Goal: Task Accomplishment & Management: Manage account settings

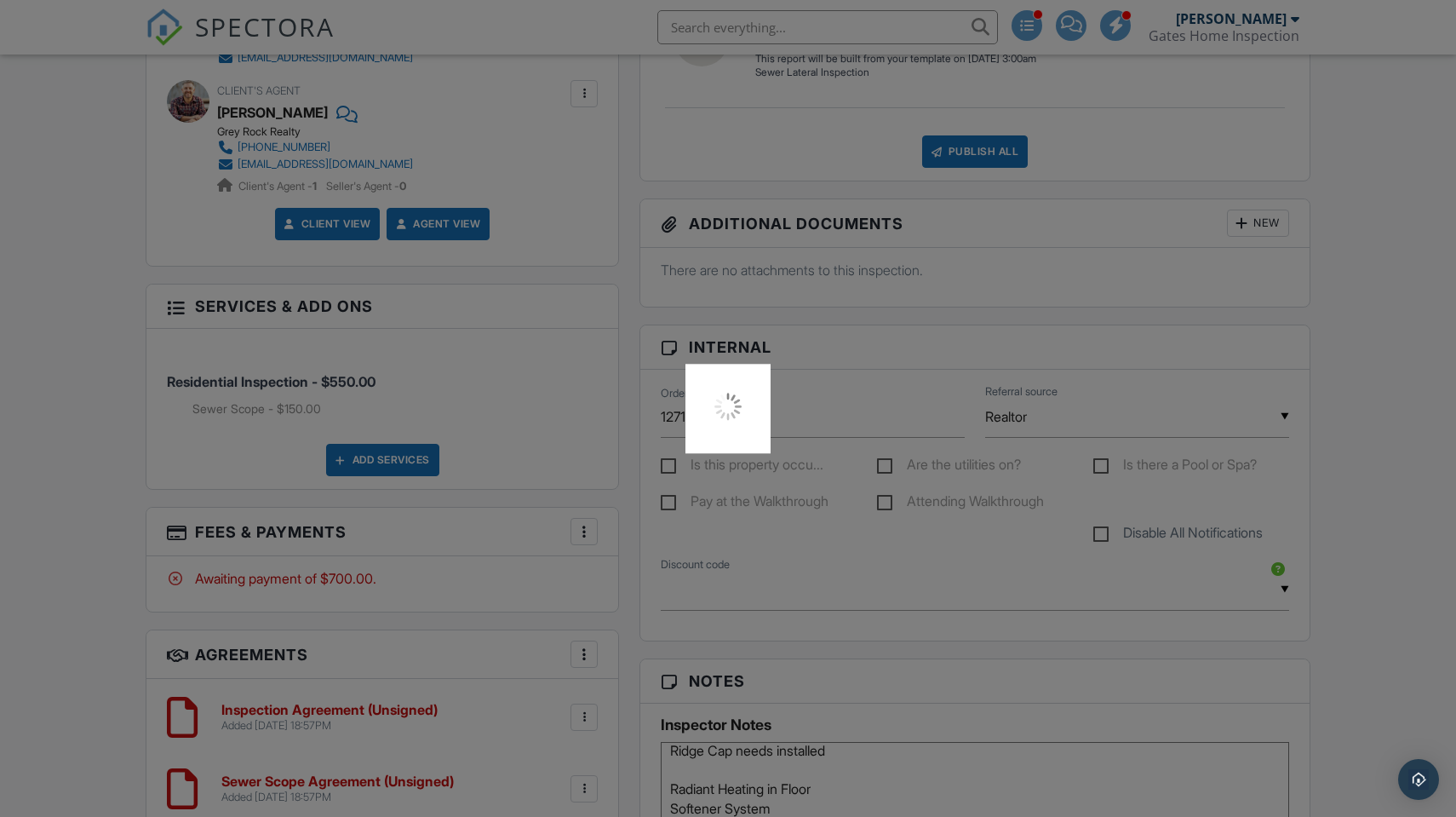
scroll to position [670, 0]
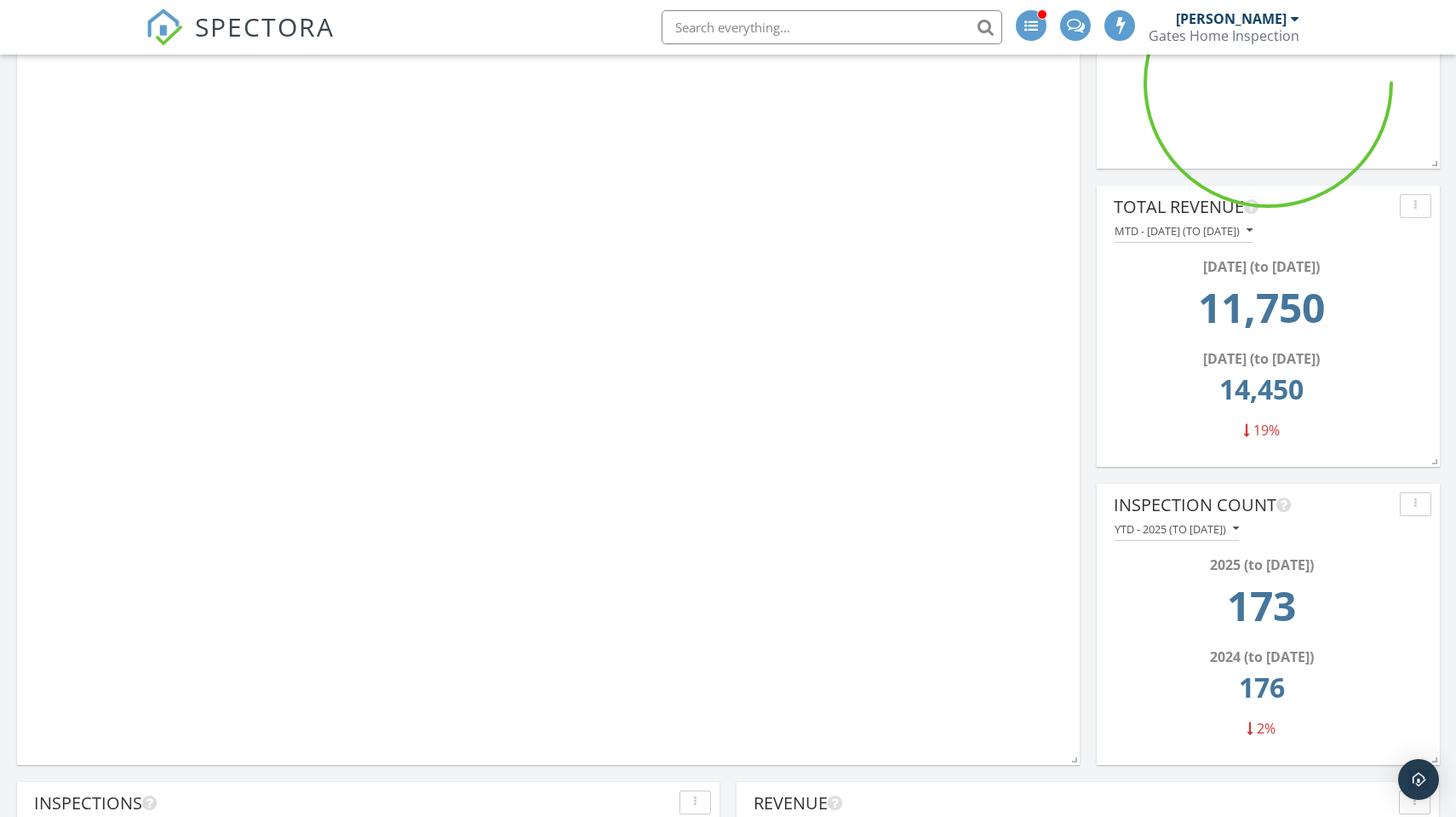
drag, startPoint x: 725, startPoint y: 27, endPoint x: 714, endPoint y: 28, distance: 11.0
click at [723, 27] on input "text" at bounding box center [831, 27] width 341 height 34
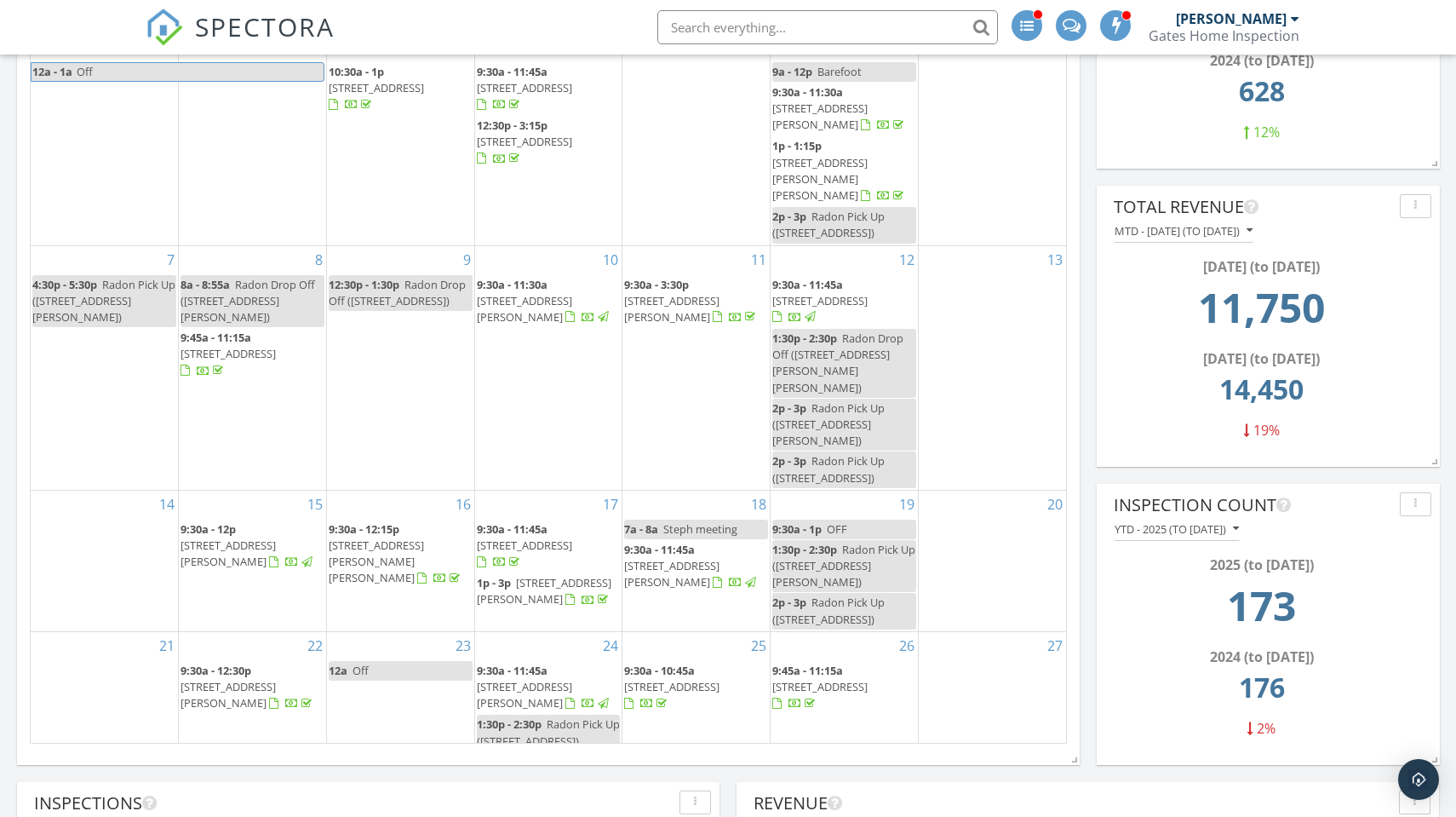
scroll to position [324, 702]
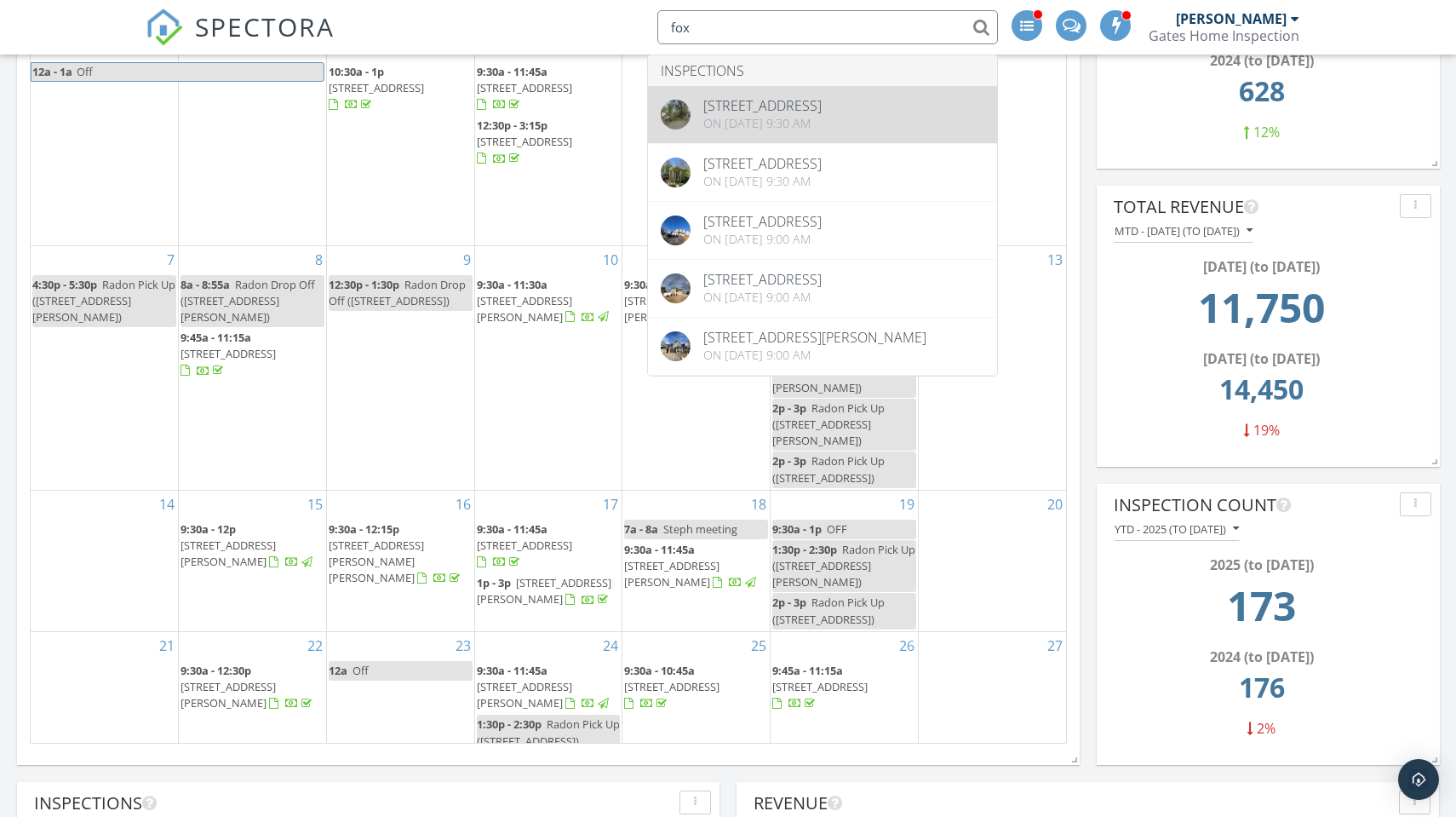
type input "fox"
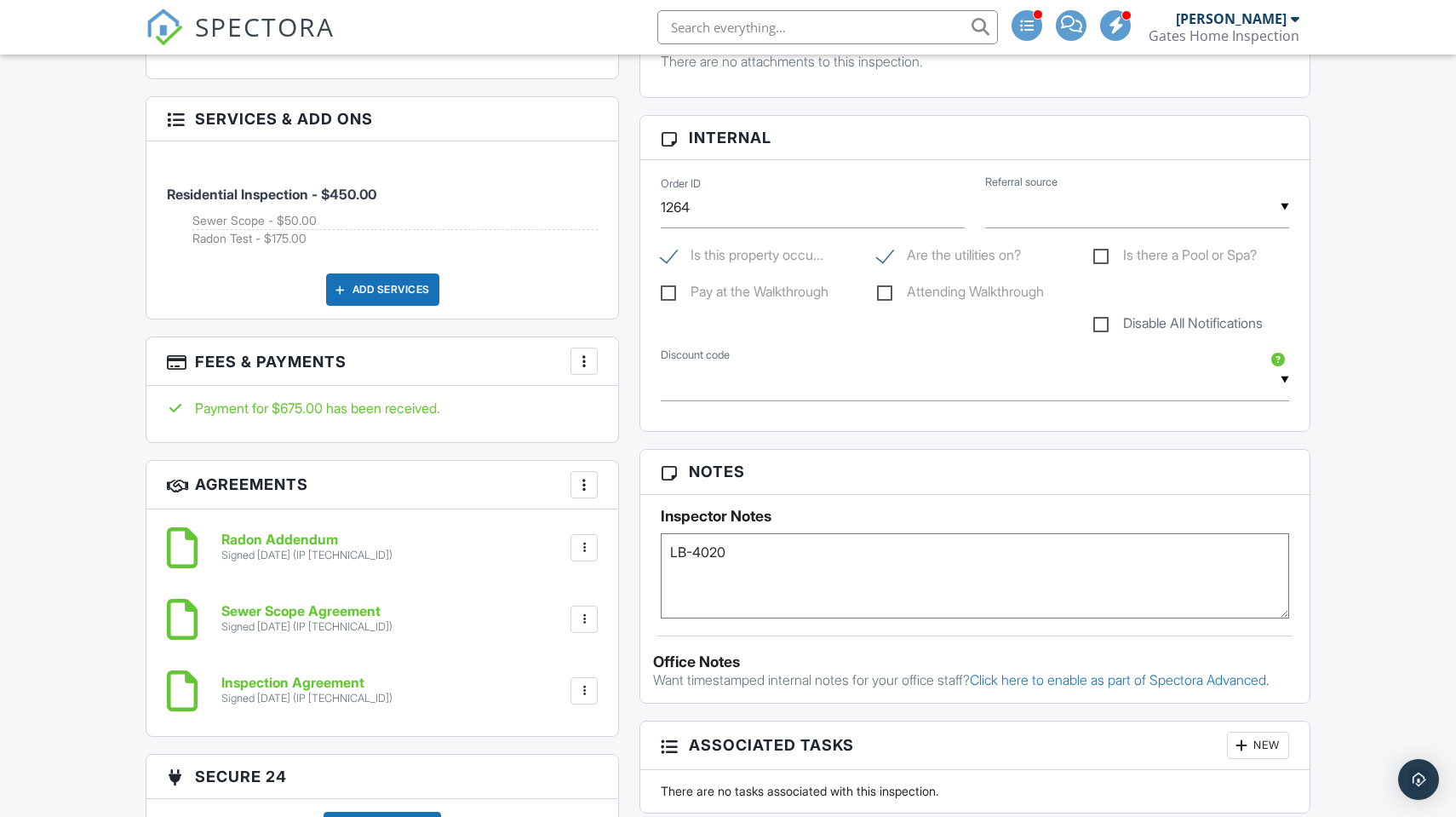
scroll to position [1193, 0]
click at [1098, 320] on label "Disable All Notifications" at bounding box center [1177, 324] width 169 height 21
click at [1098, 320] on input "Disable All Notifications" at bounding box center [1099, 313] width 11 height 11
checkbox input "true"
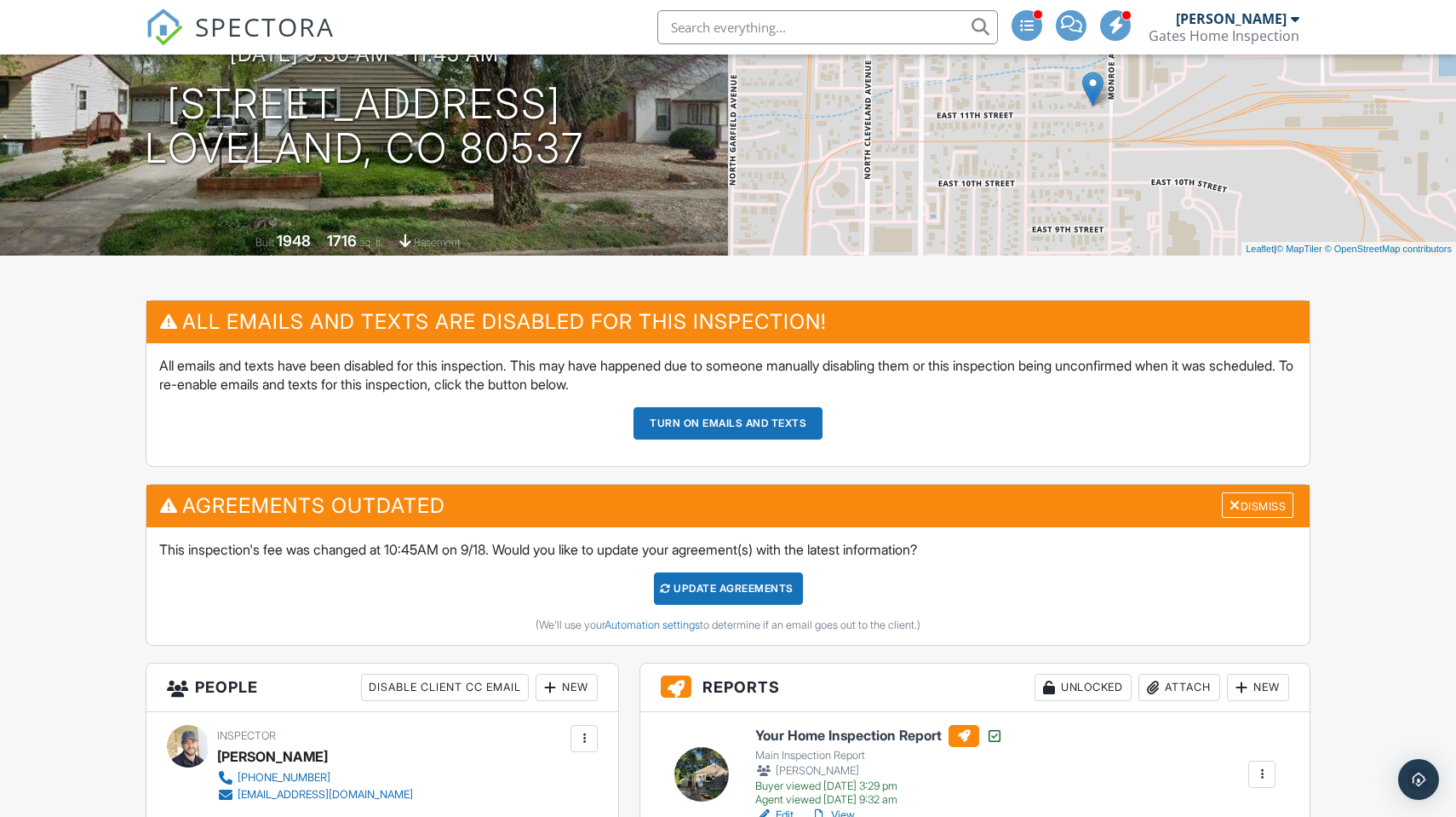
scroll to position [0, 0]
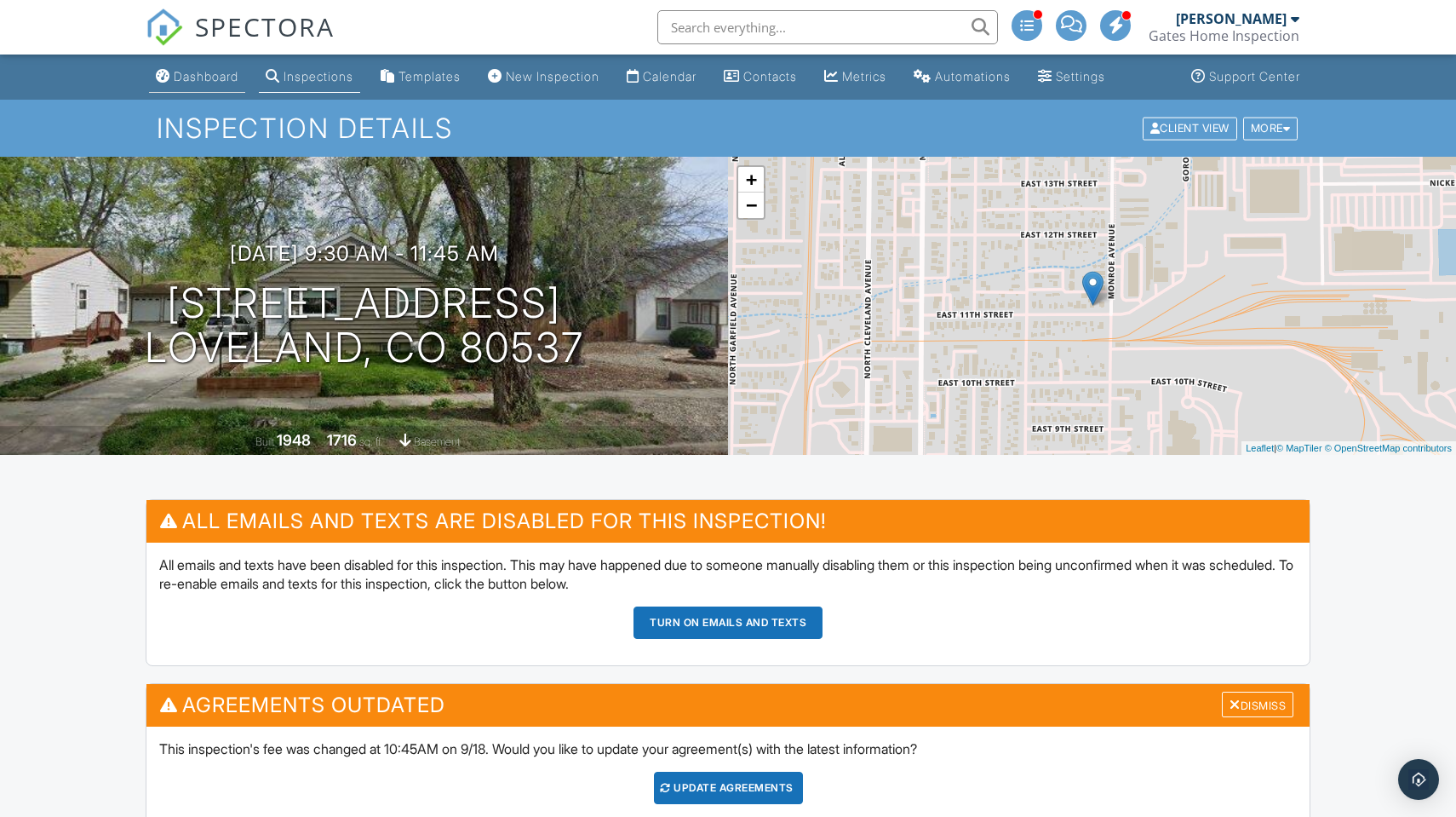
click at [201, 80] on div "Dashboard" at bounding box center [206, 77] width 65 height 15
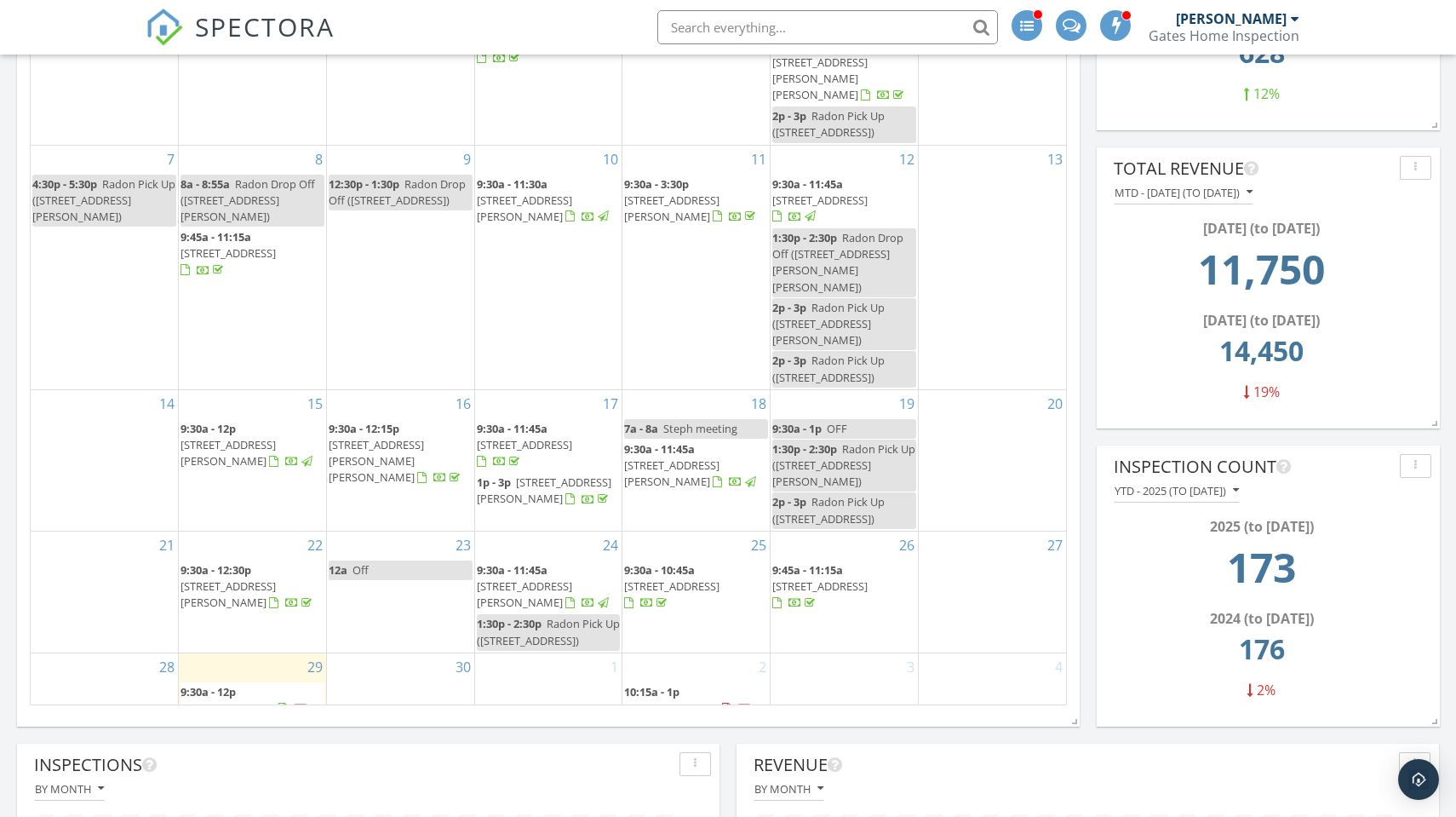
scroll to position [841, 0]
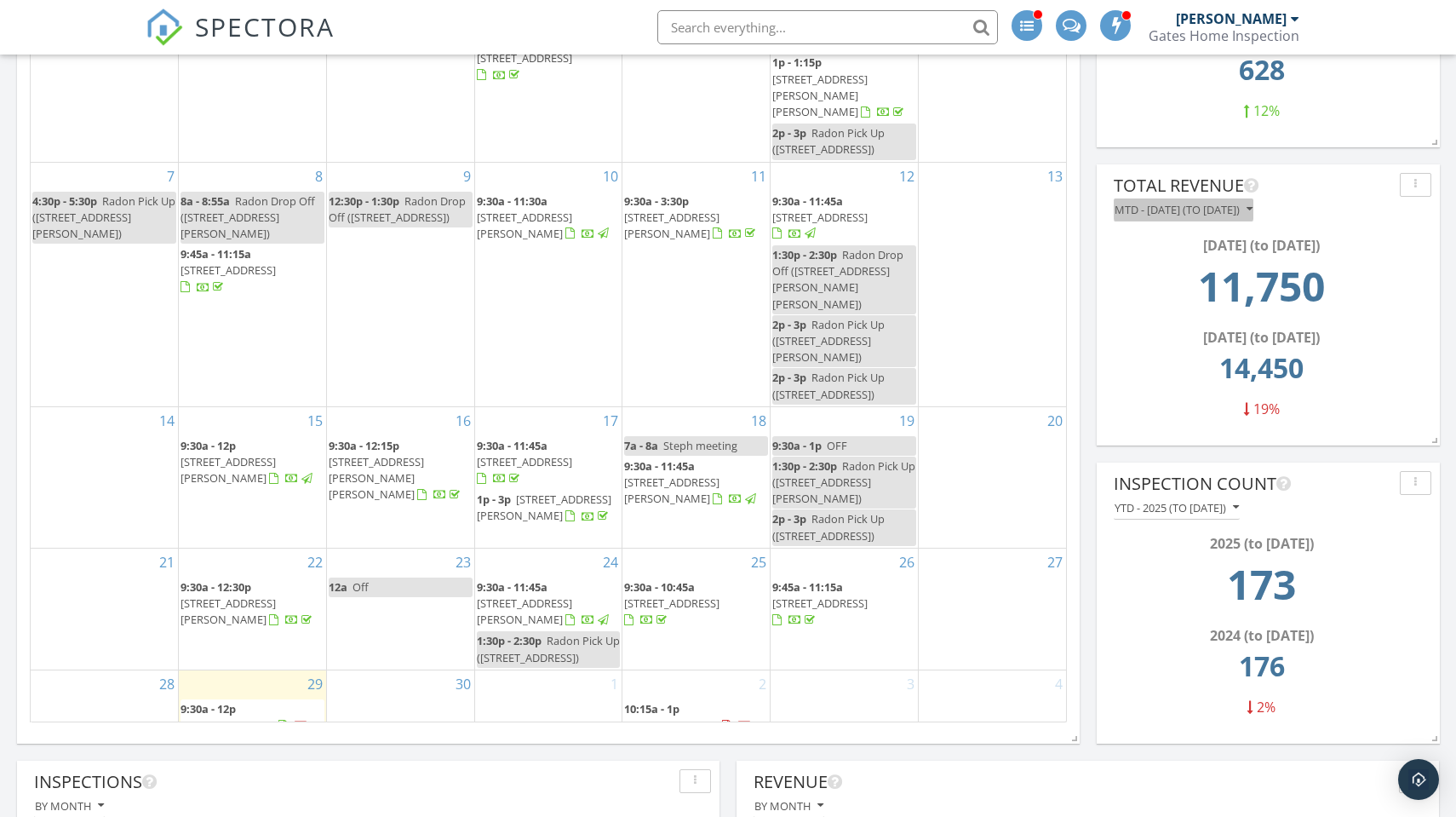
click at [1252, 211] on div "MTD - [DATE] (to [DATE])" at bounding box center [1183, 209] width 138 height 12
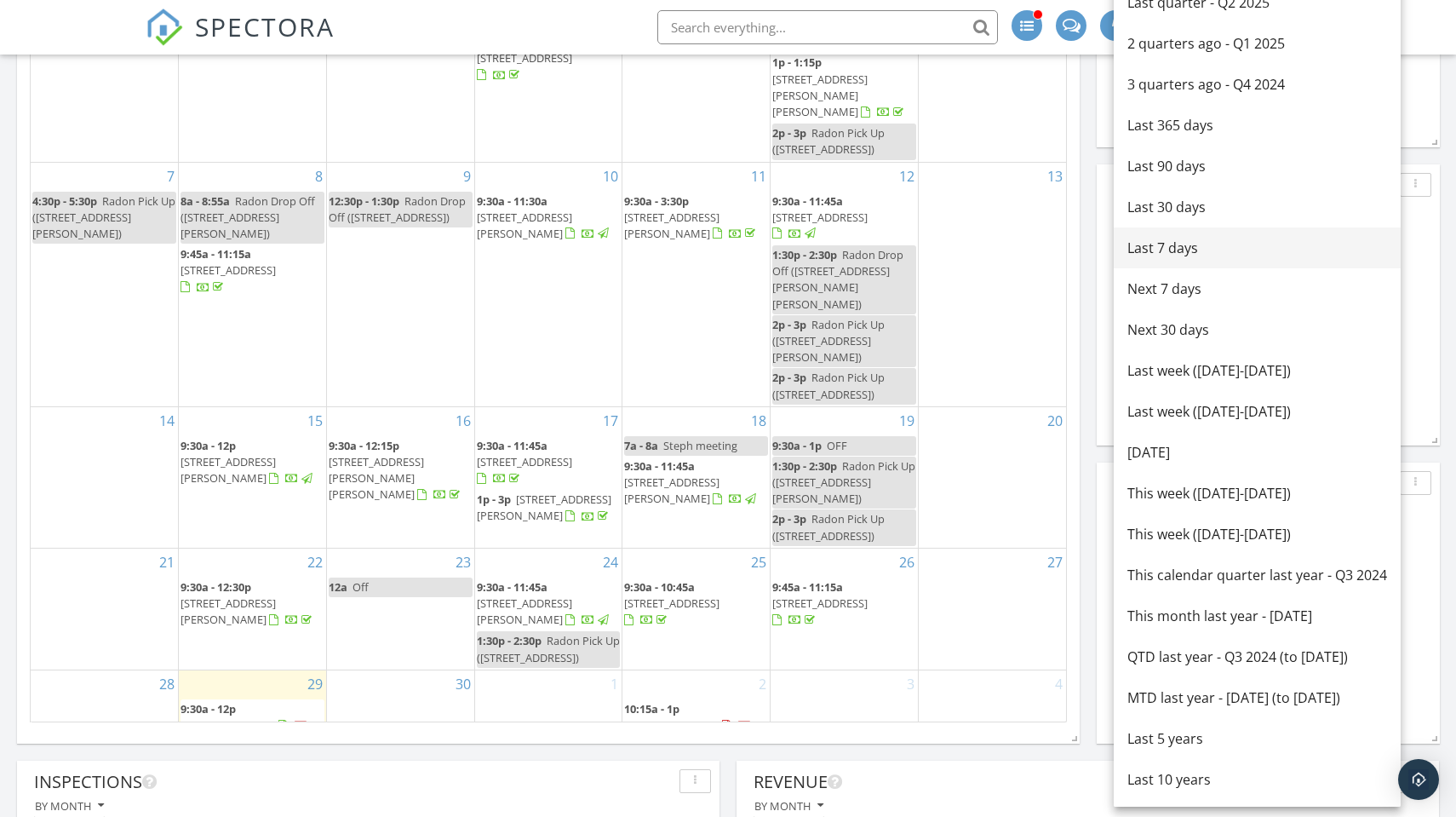
scroll to position [0, 0]
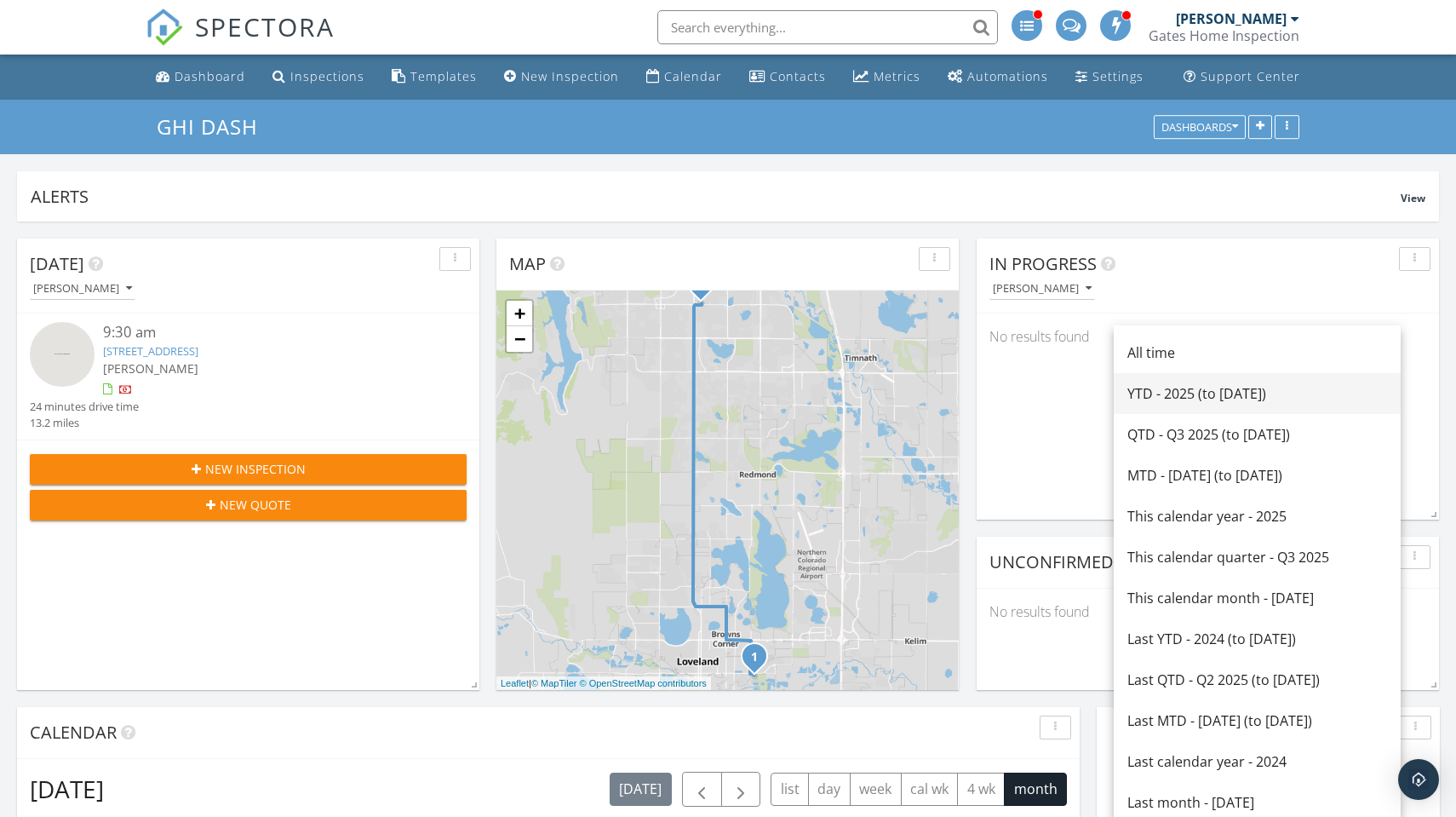
click at [1198, 393] on div "YTD - 2025 (to [DATE])" at bounding box center [1257, 393] width 259 height 20
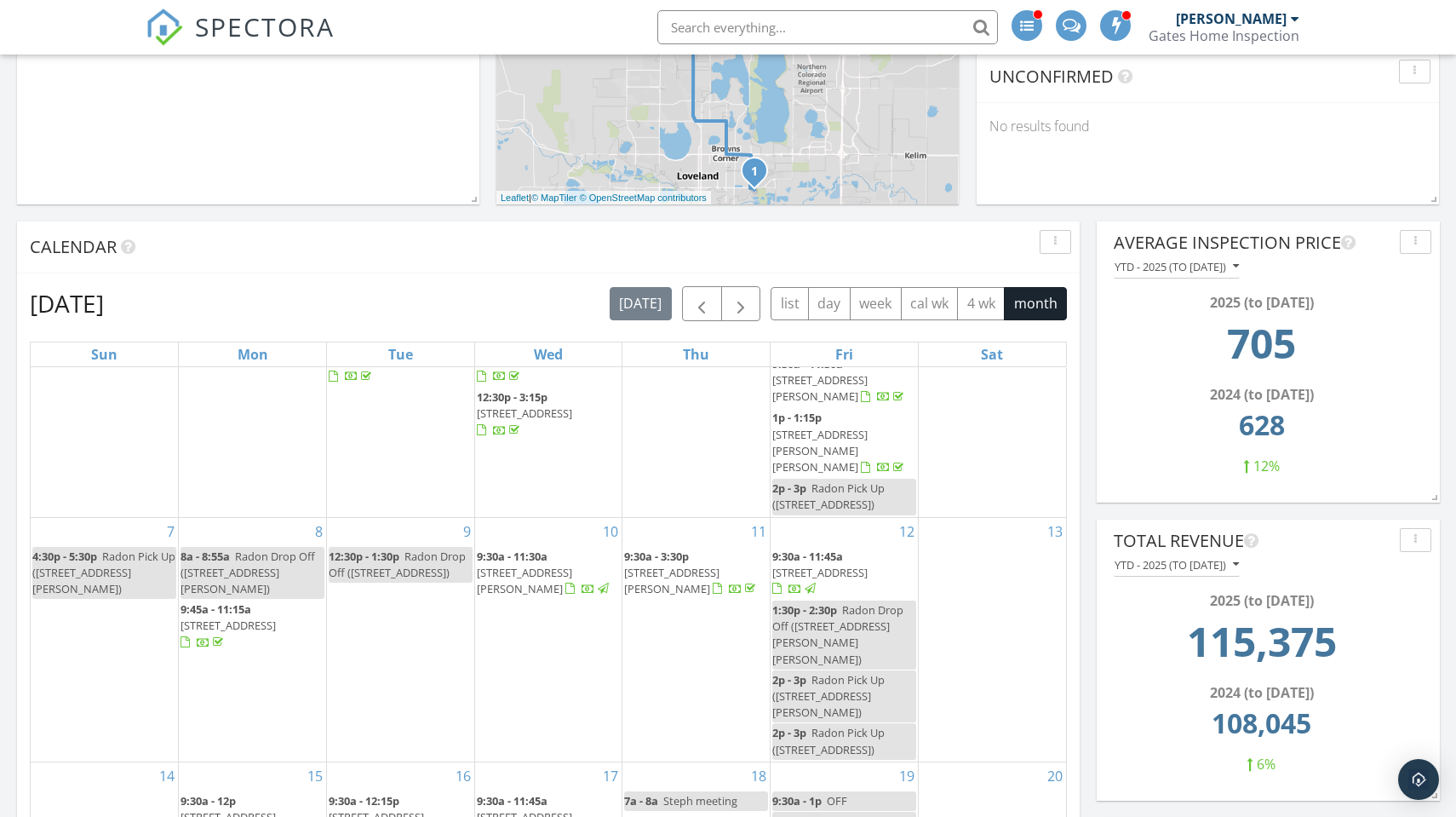
scroll to position [506, 0]
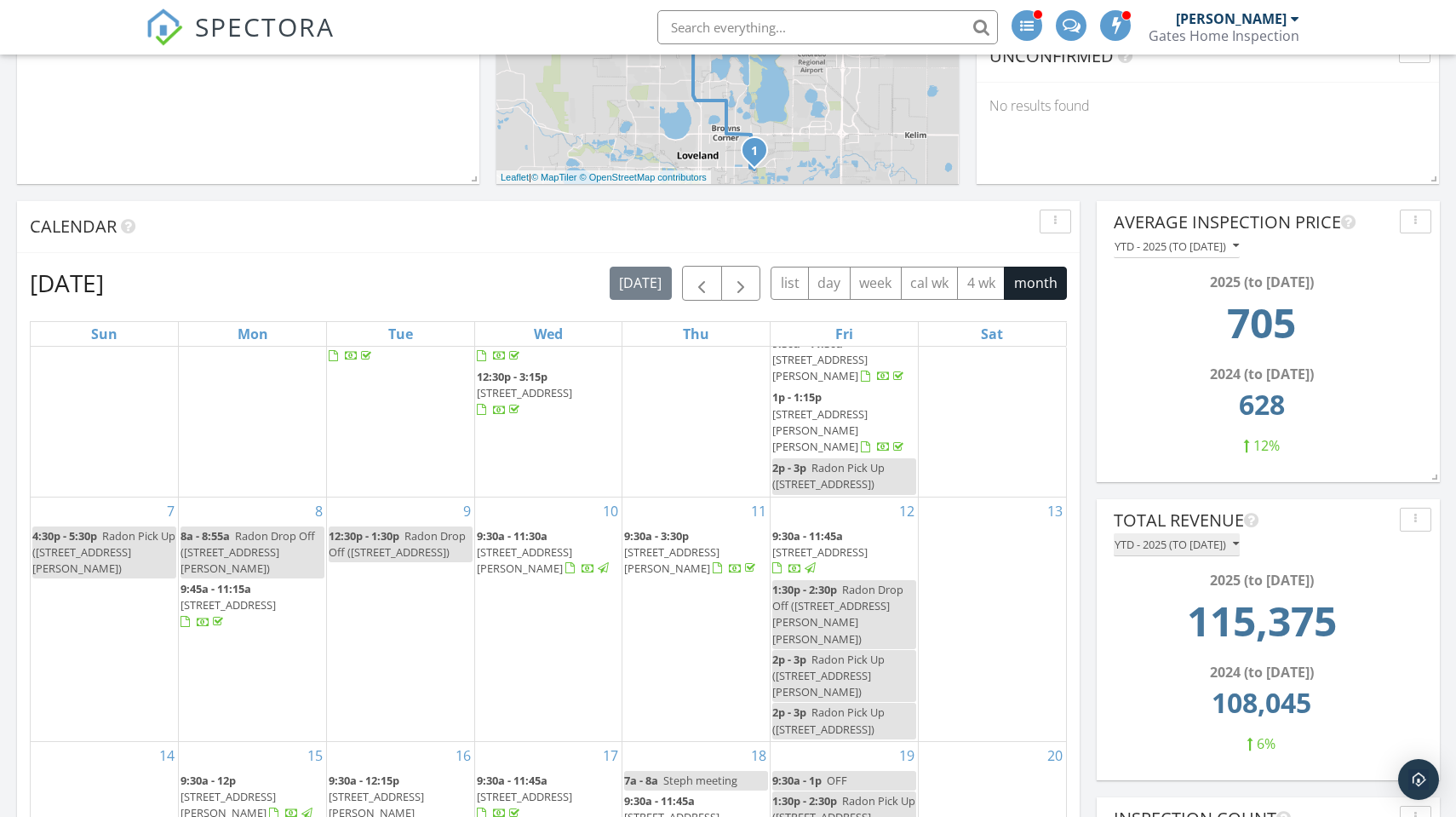
click at [1216, 546] on div "YTD - 2025 (to [DATE])" at bounding box center [1176, 544] width 124 height 12
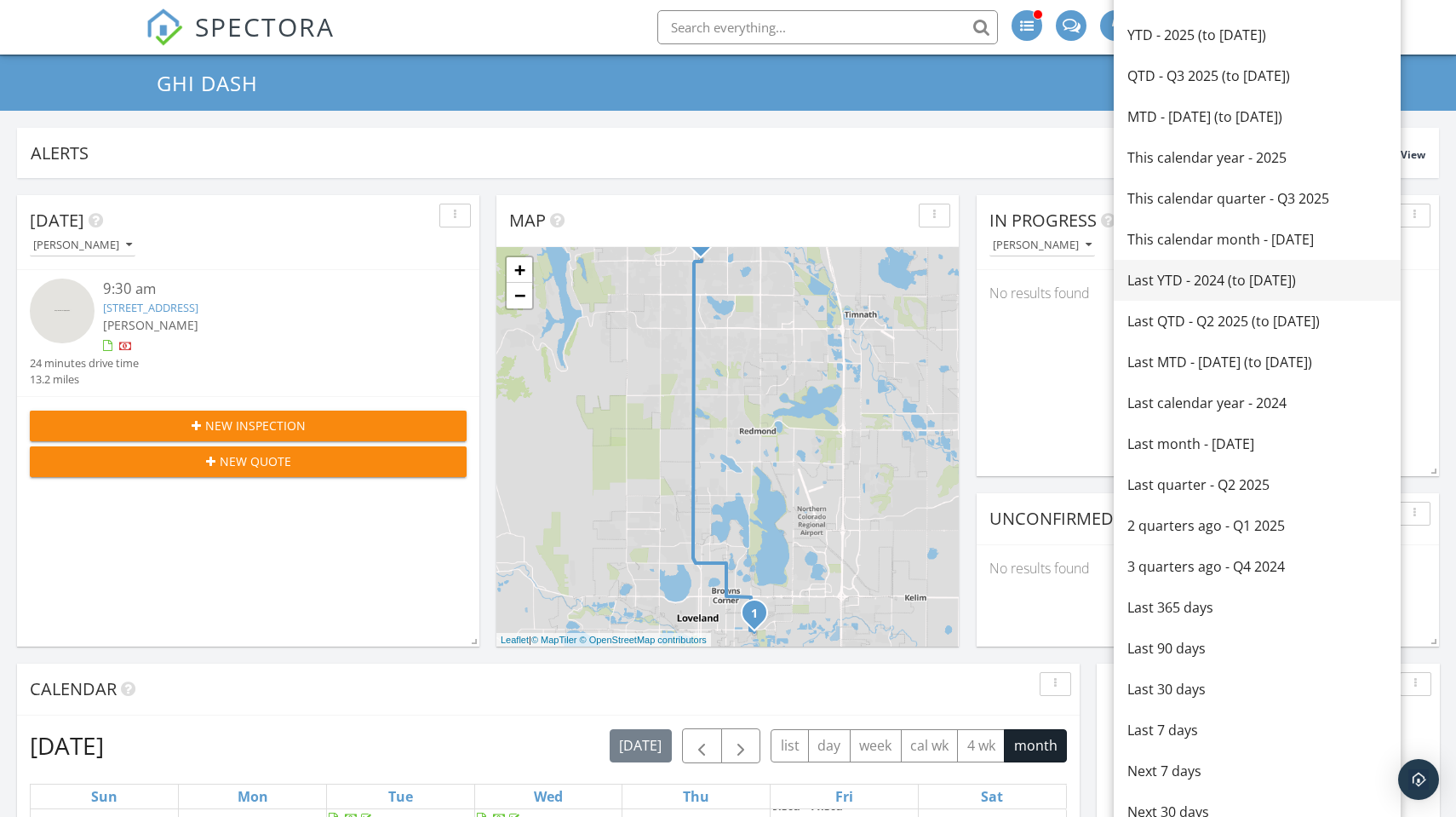
scroll to position [0, 0]
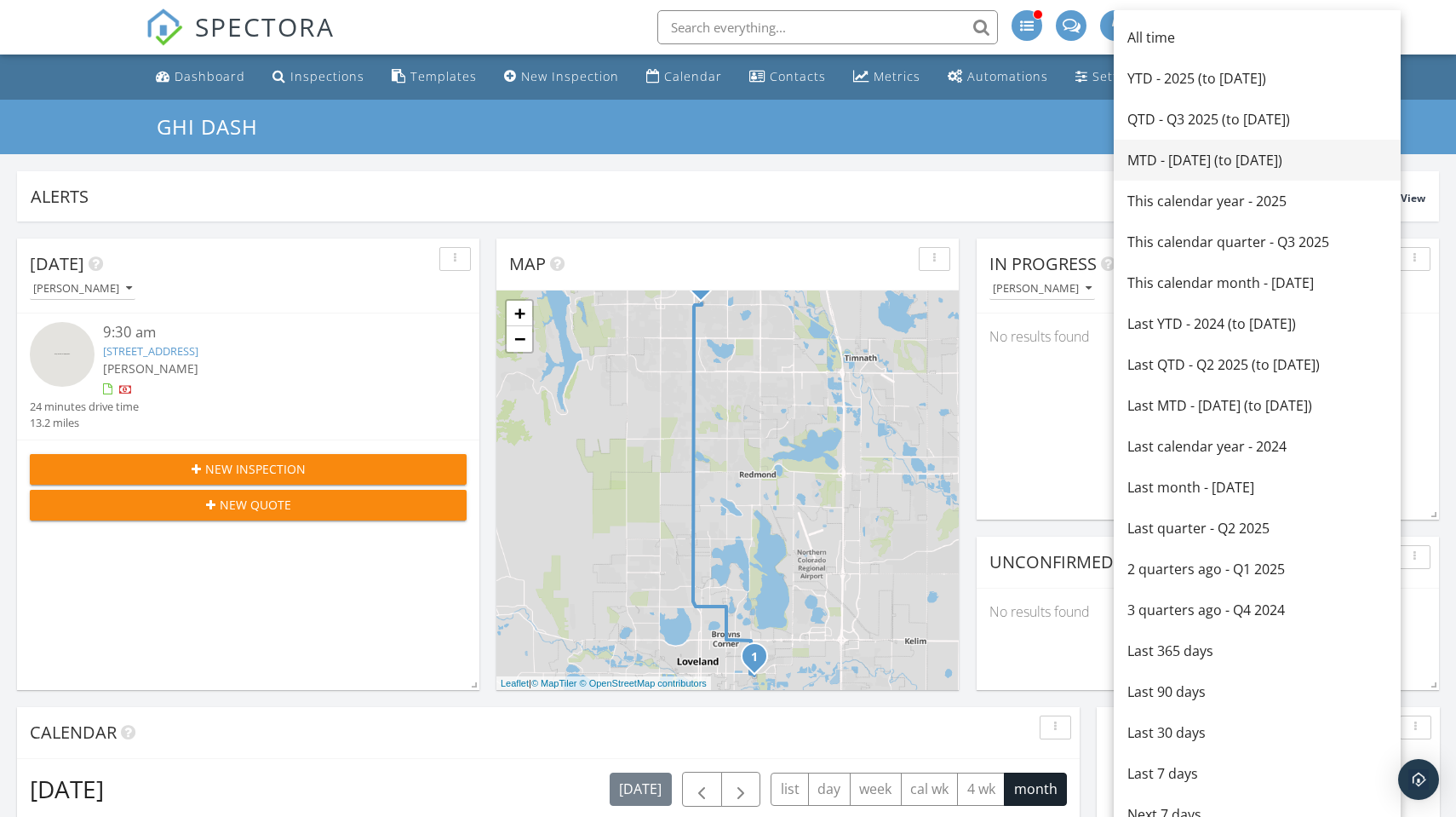
click at [1193, 166] on div "MTD - [DATE] (to [DATE])" at bounding box center [1257, 160] width 259 height 20
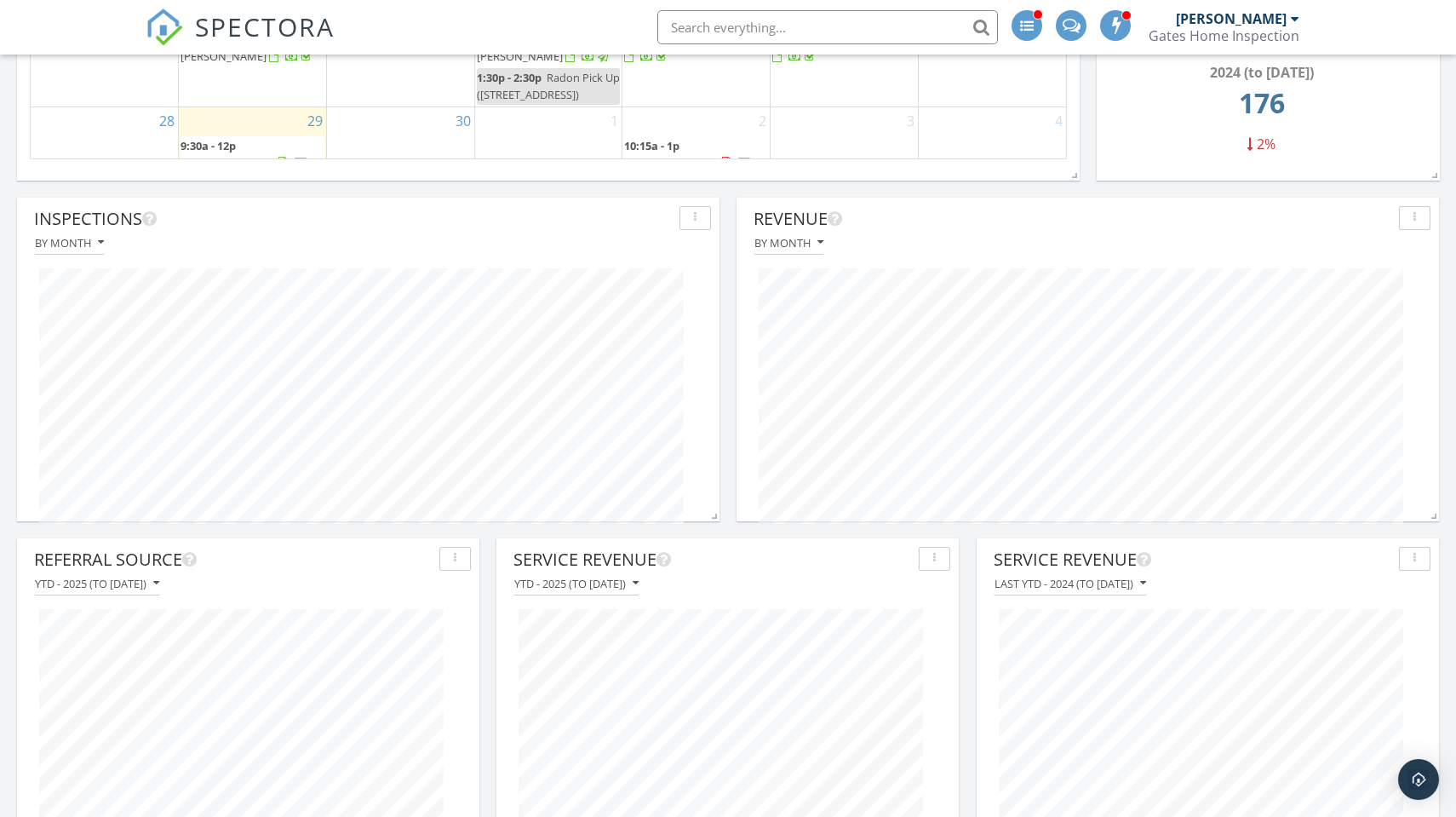
scroll to position [1413, 0]
